Goal: Information Seeking & Learning: Check status

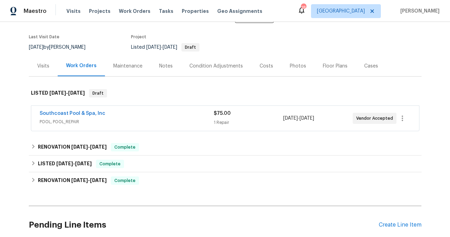
scroll to position [64, 0]
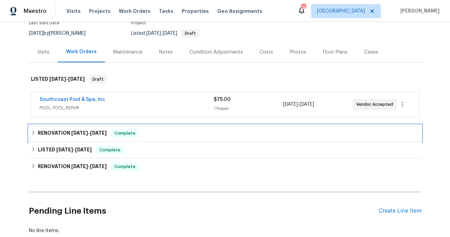
click at [88, 132] on span "[DATE]" at bounding box center [79, 132] width 17 height 5
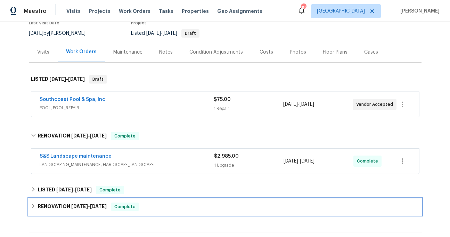
click at [88, 200] on div "RENOVATION [DATE] - [DATE] Complete" at bounding box center [225, 206] width 393 height 17
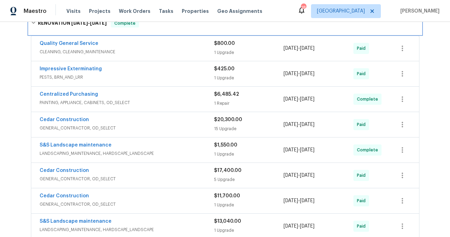
scroll to position [294, 0]
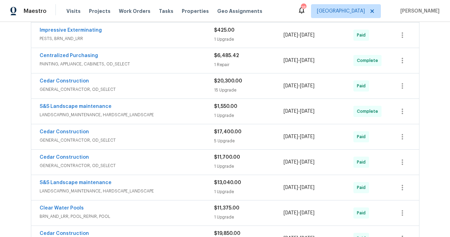
click at [114, 82] on div "Cedar Construction" at bounding box center [127, 82] width 175 height 8
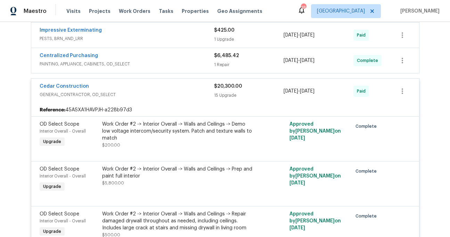
click at [116, 66] on span "PAINTING, APPLIANCE, CABINETS, OD_SELECT" at bounding box center [127, 63] width 175 height 7
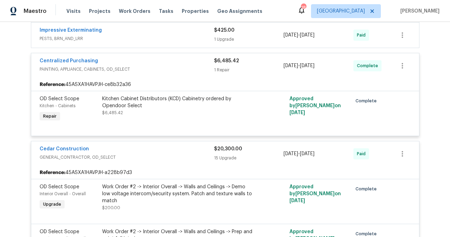
click at [113, 38] on span "PESTS, BRN_AND_LRR" at bounding box center [127, 38] width 175 height 7
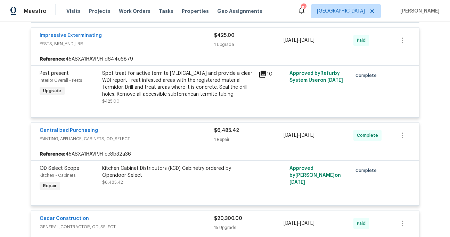
scroll to position [206, 0]
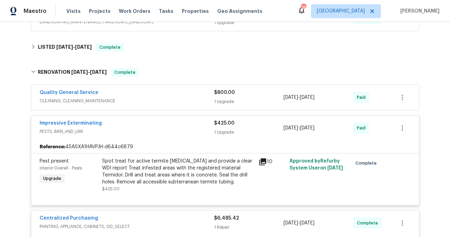
click at [105, 87] on div "Quality General Service CLEANING, CLEANING_MAINTENANCE $800.00 1 Upgrade [DATE]…" at bounding box center [225, 97] width 388 height 25
click at [106, 95] on div "Quality General Service" at bounding box center [127, 93] width 175 height 8
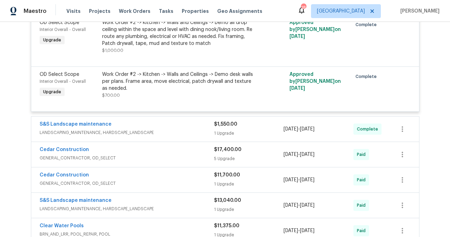
scroll to position [1463, 0]
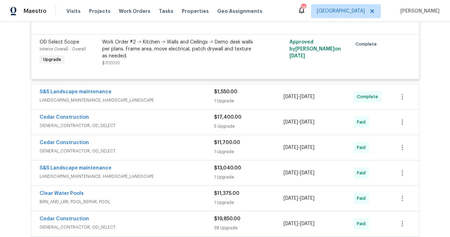
click at [128, 100] on span "LANDSCAPING_MAINTENANCE, HARDSCAPE_LANDSCAPE" at bounding box center [127, 100] width 175 height 7
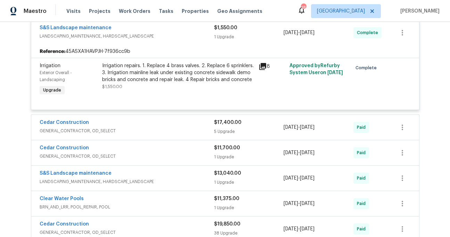
scroll to position [1548, 0]
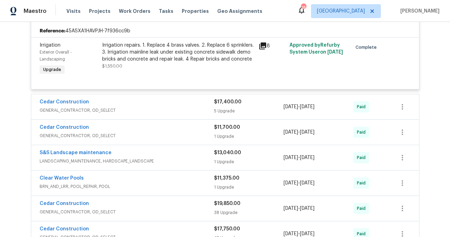
click at [128, 107] on div "Cedar Construction" at bounding box center [127, 102] width 175 height 8
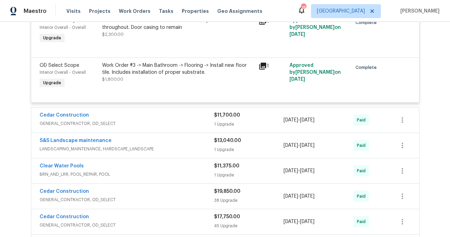
scroll to position [1848, 0]
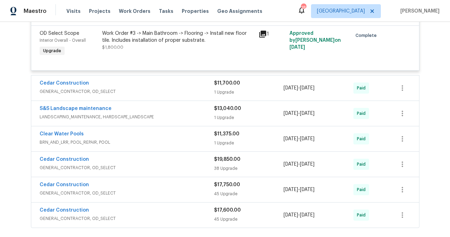
click at [123, 88] on div "Cedar Construction" at bounding box center [127, 84] width 175 height 8
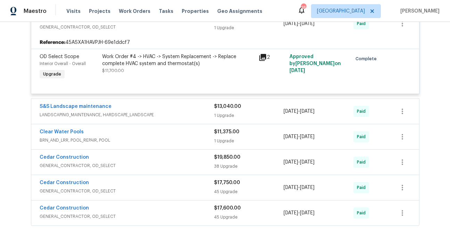
scroll to position [1926, 0]
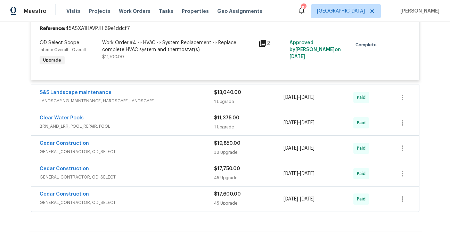
click at [123, 97] on div "S&S Landscape maintenance" at bounding box center [127, 93] width 175 height 8
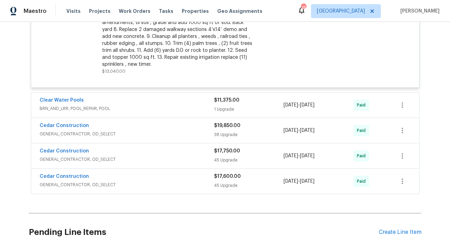
scroll to position [2086, 0]
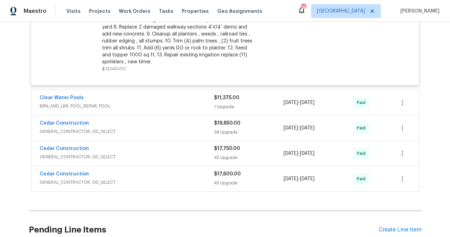
click at [110, 107] on span "BRN_AND_LRR, POOL_REPAIR, POOL" at bounding box center [127, 106] width 175 height 7
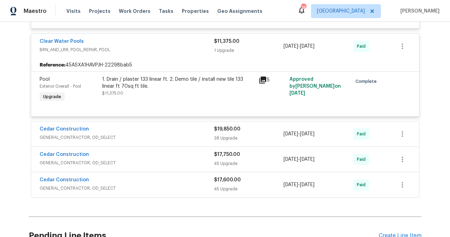
click at [107, 128] on div "Cedar Construction" at bounding box center [127, 129] width 175 height 8
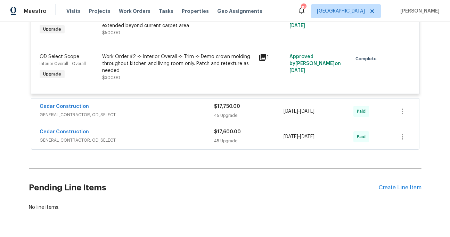
scroll to position [3935, 0]
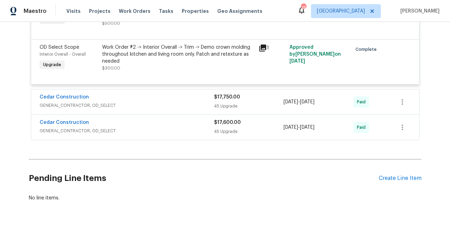
click at [105, 102] on div "Cedar Construction" at bounding box center [127, 98] width 175 height 8
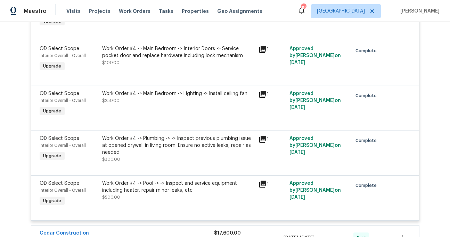
scroll to position [6052, 0]
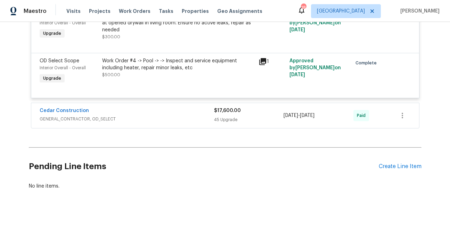
click at [107, 116] on span "GENERAL_CONTRACTOR, OD_SELECT" at bounding box center [127, 118] width 175 height 7
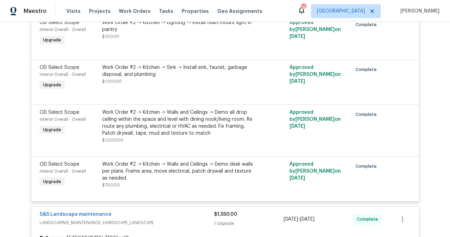
scroll to position [1844, 0]
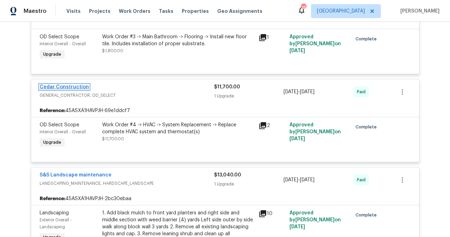
click at [58, 89] on link "Cedar Construction" at bounding box center [64, 86] width 49 height 5
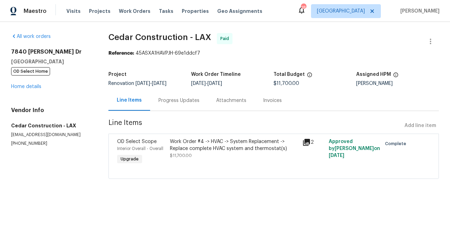
click at [273, 108] on div "Invoices" at bounding box center [272, 100] width 35 height 21
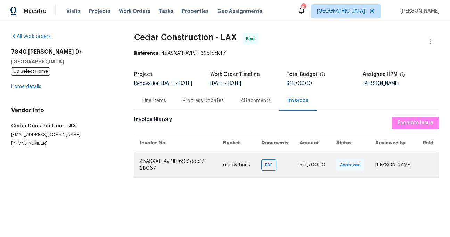
click at [274, 168] on td "PDF" at bounding box center [275, 164] width 38 height 25
click at [269, 167] on span "PDF" at bounding box center [270, 164] width 10 height 7
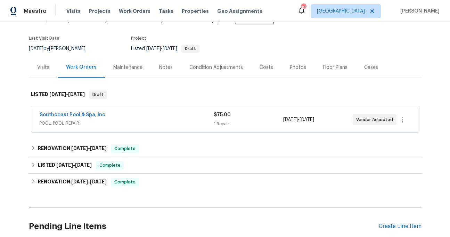
scroll to position [60, 0]
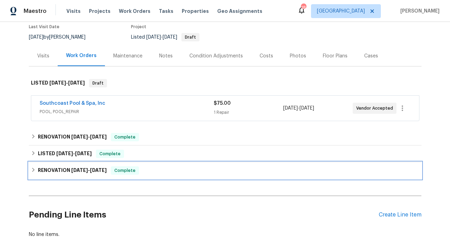
click at [174, 166] on div "RENOVATION [DATE] - [DATE] Complete" at bounding box center [225, 170] width 389 height 8
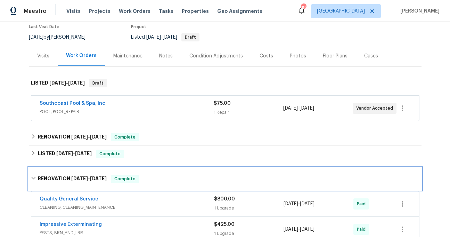
scroll to position [254, 0]
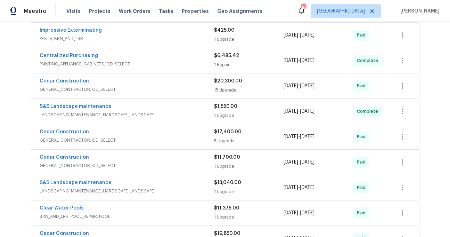
click at [171, 87] on span "GENERAL_CONTRACTOR, OD_SELECT" at bounding box center [127, 89] width 175 height 7
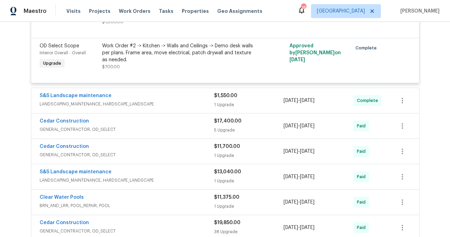
scroll to position [974, 0]
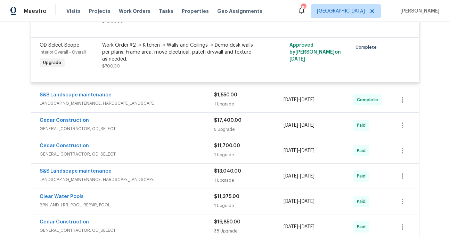
click at [72, 151] on div "Cedar Construction" at bounding box center [127, 146] width 175 height 8
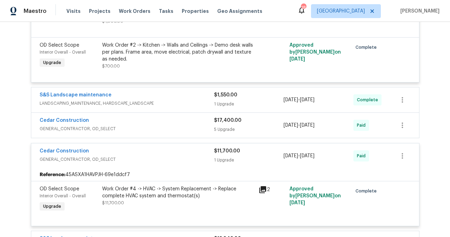
click at [122, 198] on div "Work Order #4 -> HVAC -> System Replacement -> Replace complete HVAC system and…" at bounding box center [178, 192] width 152 height 14
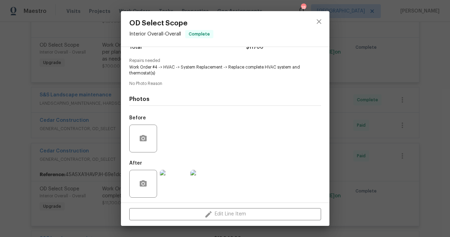
scroll to position [66, 0]
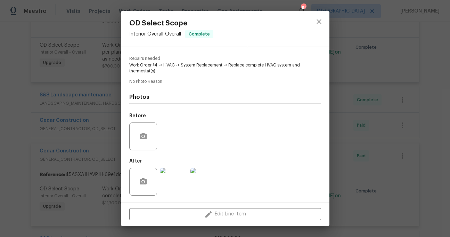
click at [180, 180] on img at bounding box center [174, 182] width 28 height 28
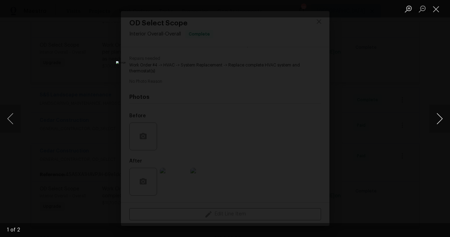
click at [438, 121] on button "Next image" at bounding box center [439, 119] width 21 height 28
click at [438, 119] on button "Next image" at bounding box center [439, 119] width 21 height 28
click at [106, 160] on div "Lightbox" at bounding box center [225, 118] width 450 height 237
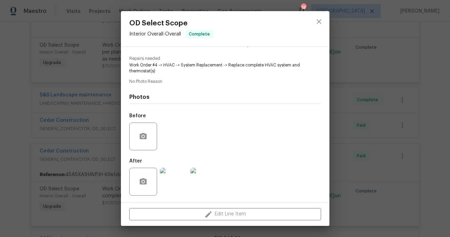
click at [99, 153] on div "OD Select Scope Interior Overall - Overall Complete Vendor Cedar Construction A…" at bounding box center [225, 118] width 450 height 237
